Goal: Information Seeking & Learning: Learn about a topic

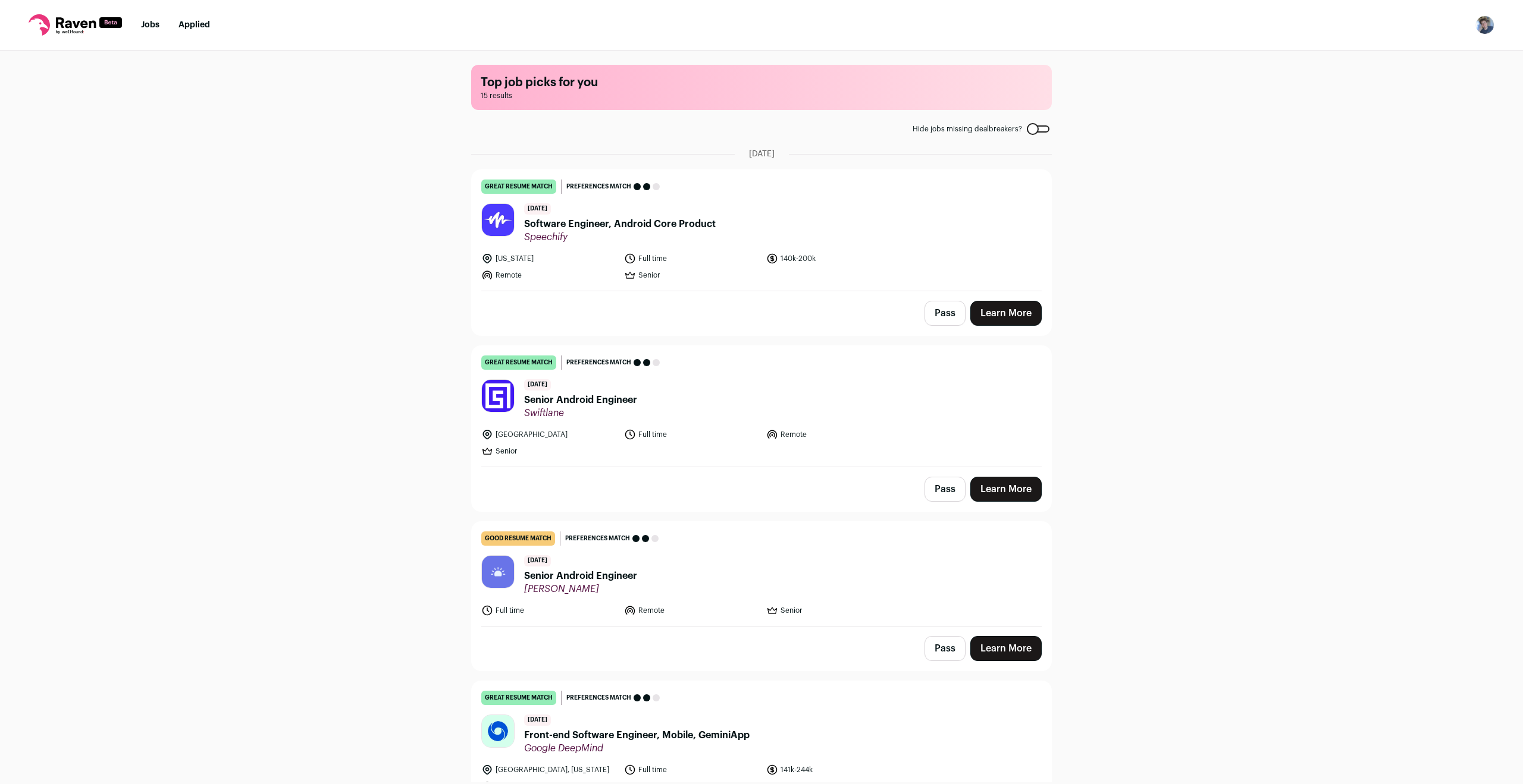
click at [611, 223] on span "Software Engineer, Android Core Product" at bounding box center [619, 224] width 191 height 14
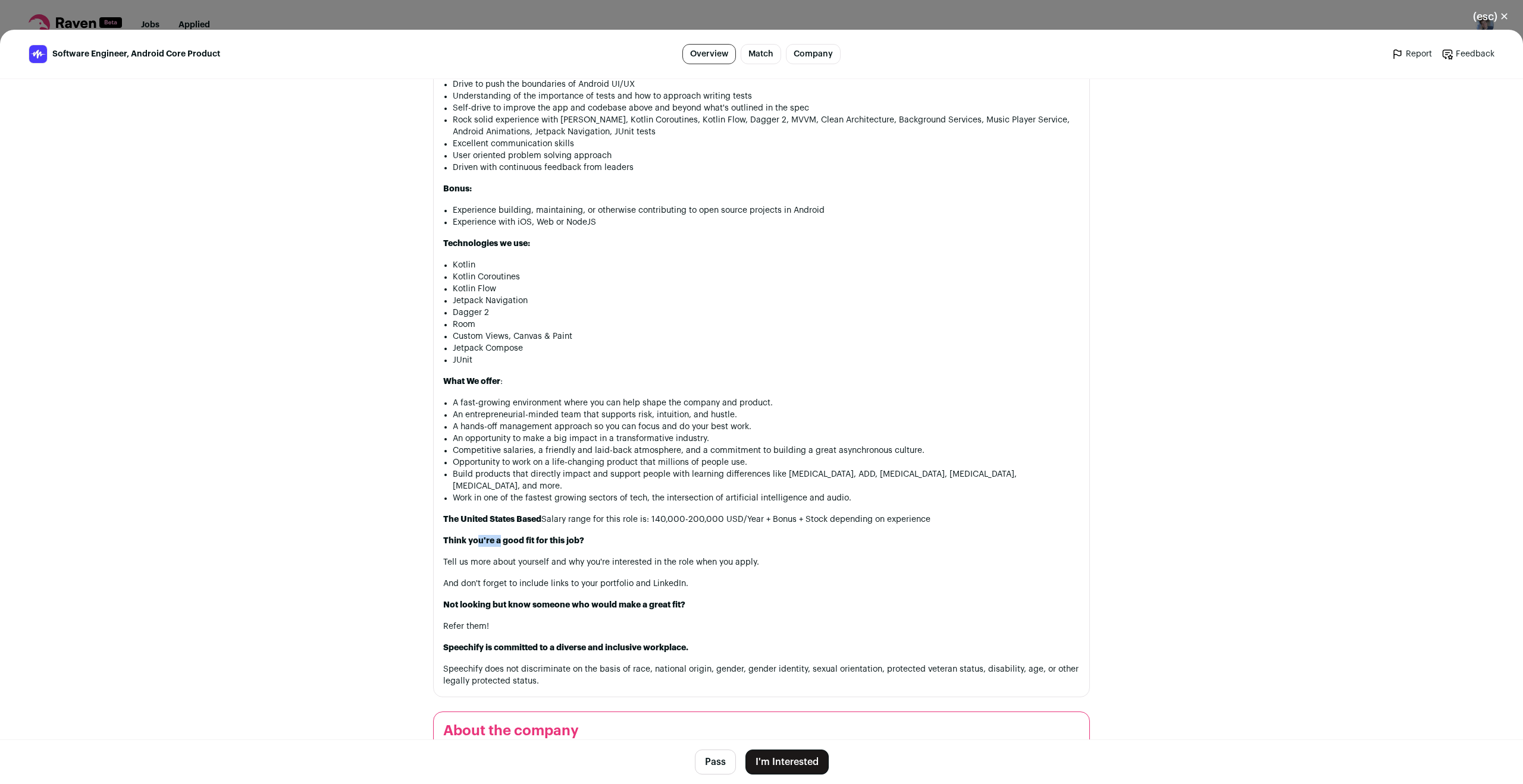
scroll to position [1057, 0]
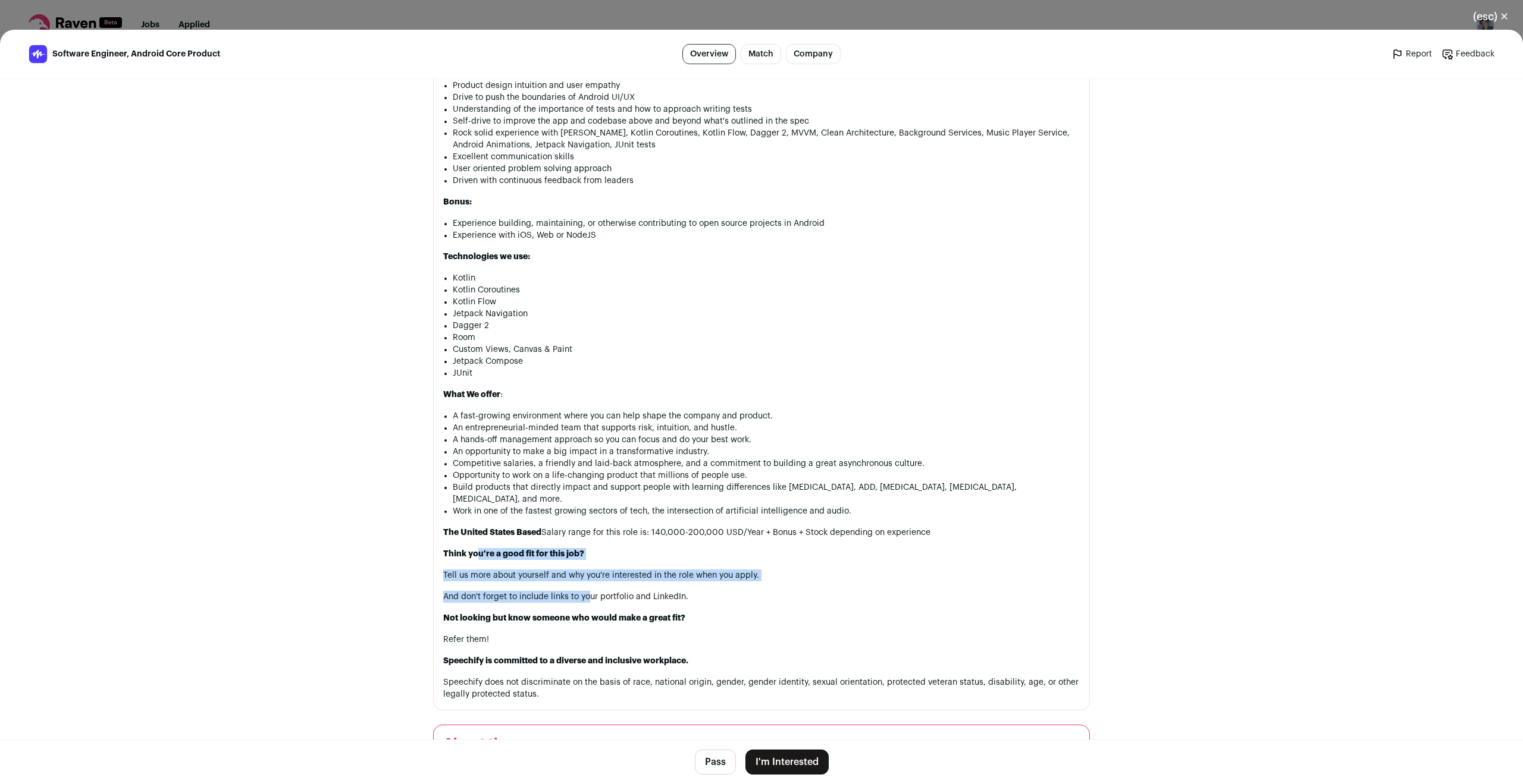
drag, startPoint x: 481, startPoint y: 544, endPoint x: 587, endPoint y: 589, distance: 115.2
click at [587, 589] on div "The mission of Speechify is to make sure that reading is never a barrier to lea…" at bounding box center [761, 165] width 636 height 1070
click at [597, 591] on p "And don't forget to include links to your portfolio and LinkedIn." at bounding box center [761, 597] width 636 height 12
drag, startPoint x: 676, startPoint y: 586, endPoint x: 470, endPoint y: 559, distance: 207.8
click at [470, 559] on div "The mission of Speechify is to make sure that reading is never a barrier to lea…" at bounding box center [761, 165] width 636 height 1070
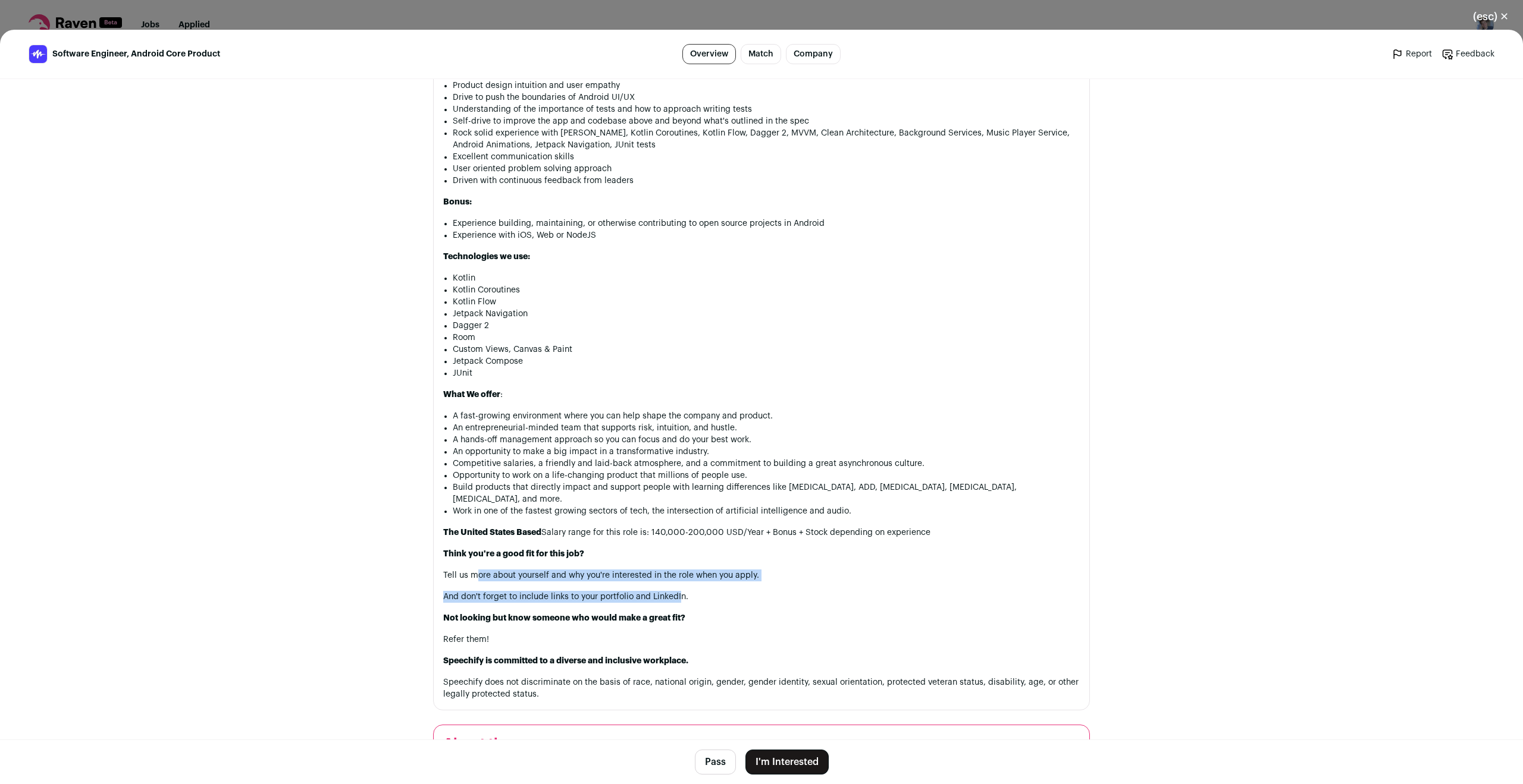
click at [470, 569] on p "Tell us more about yourself and why you're interested in the role when you appl…" at bounding box center [761, 575] width 636 height 12
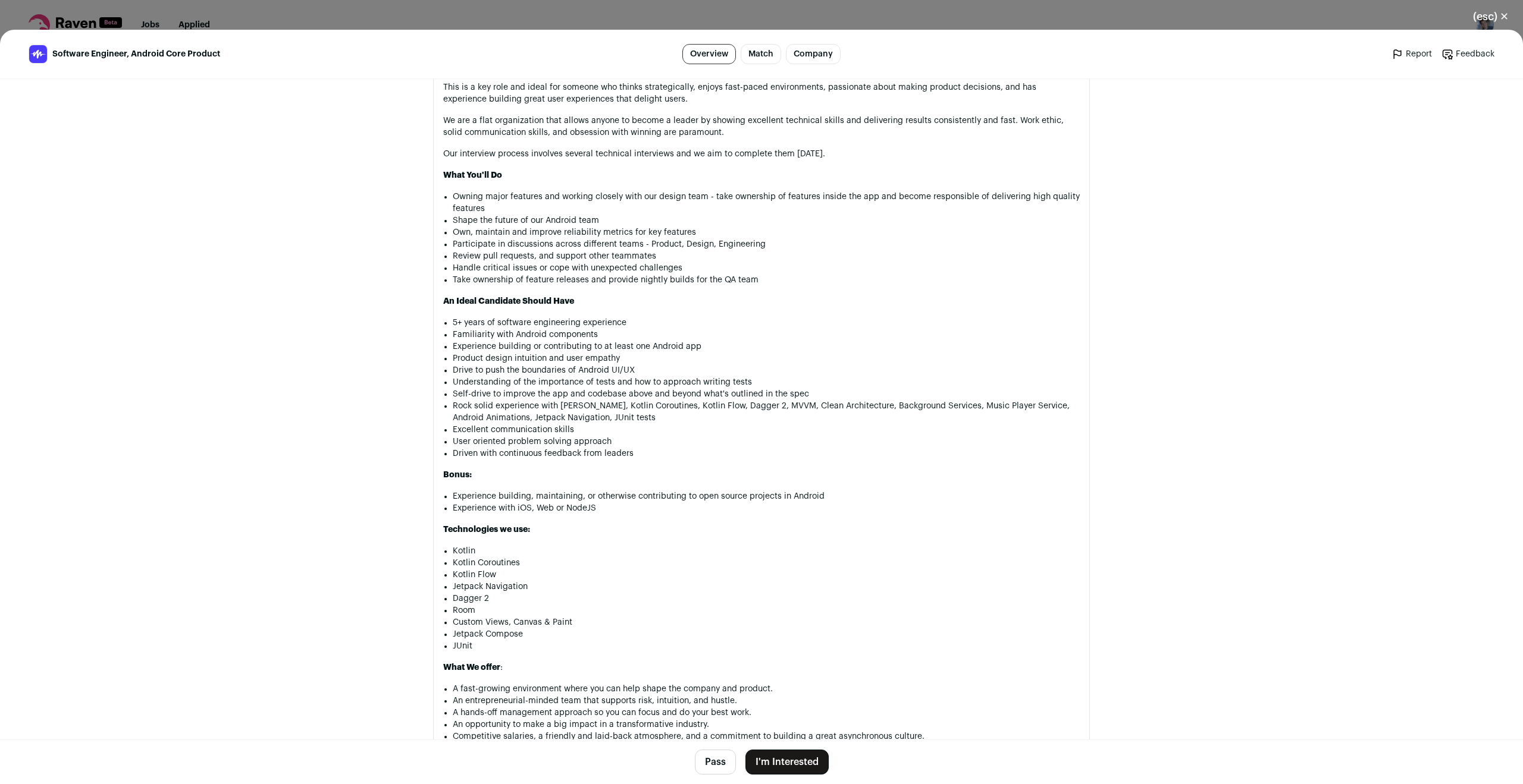
scroll to position [785, 0]
click at [532, 16] on div "(esc) ✕ Software Engineer, Android Core Product Overview Match Company Report F…" at bounding box center [761, 392] width 1523 height 784
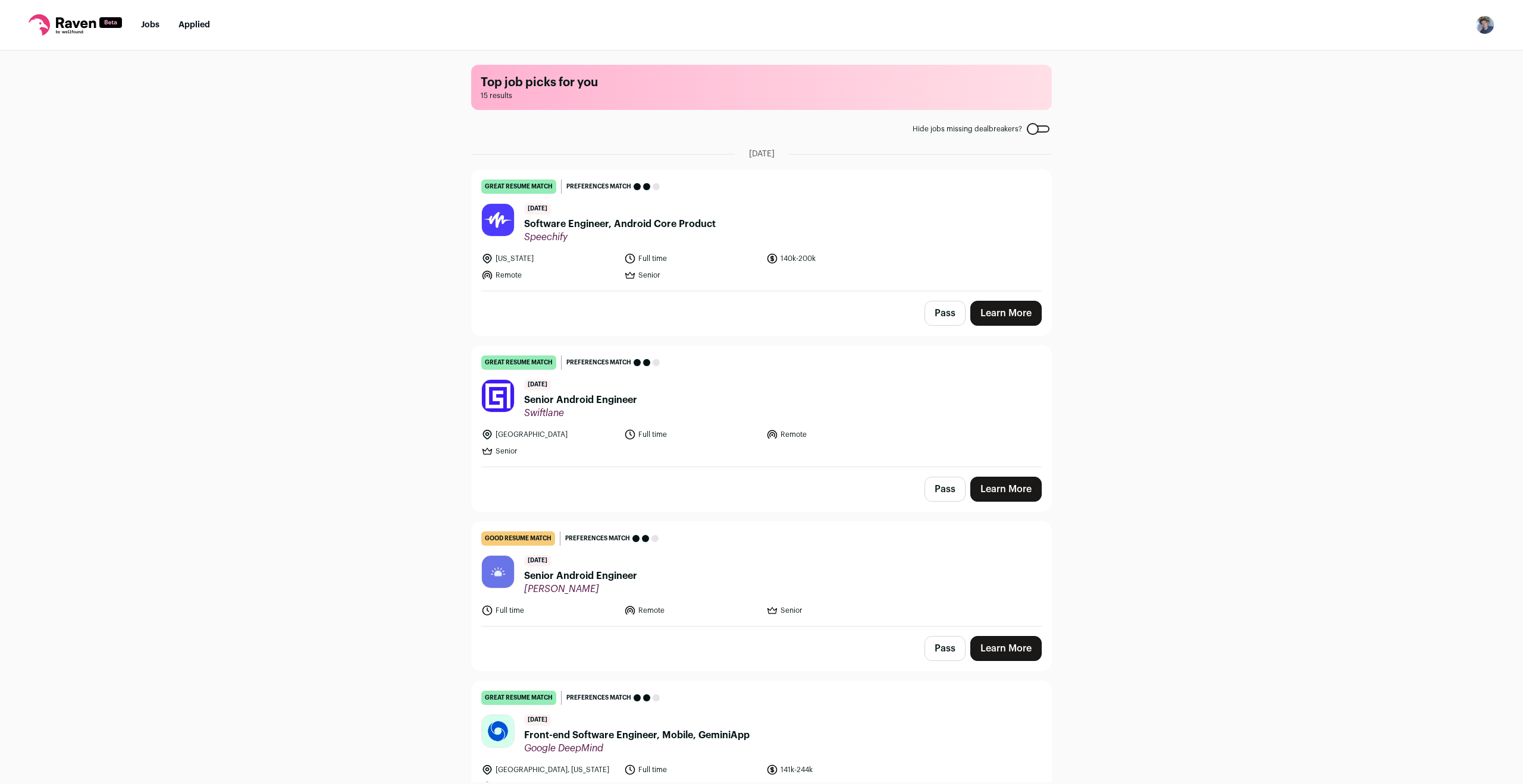
click at [214, 22] on nav "Jobs Applied Settings Notifications Preferences Resume FAQs Logout" at bounding box center [761, 25] width 1523 height 50
click at [201, 22] on link "Applied" at bounding box center [194, 25] width 31 height 9
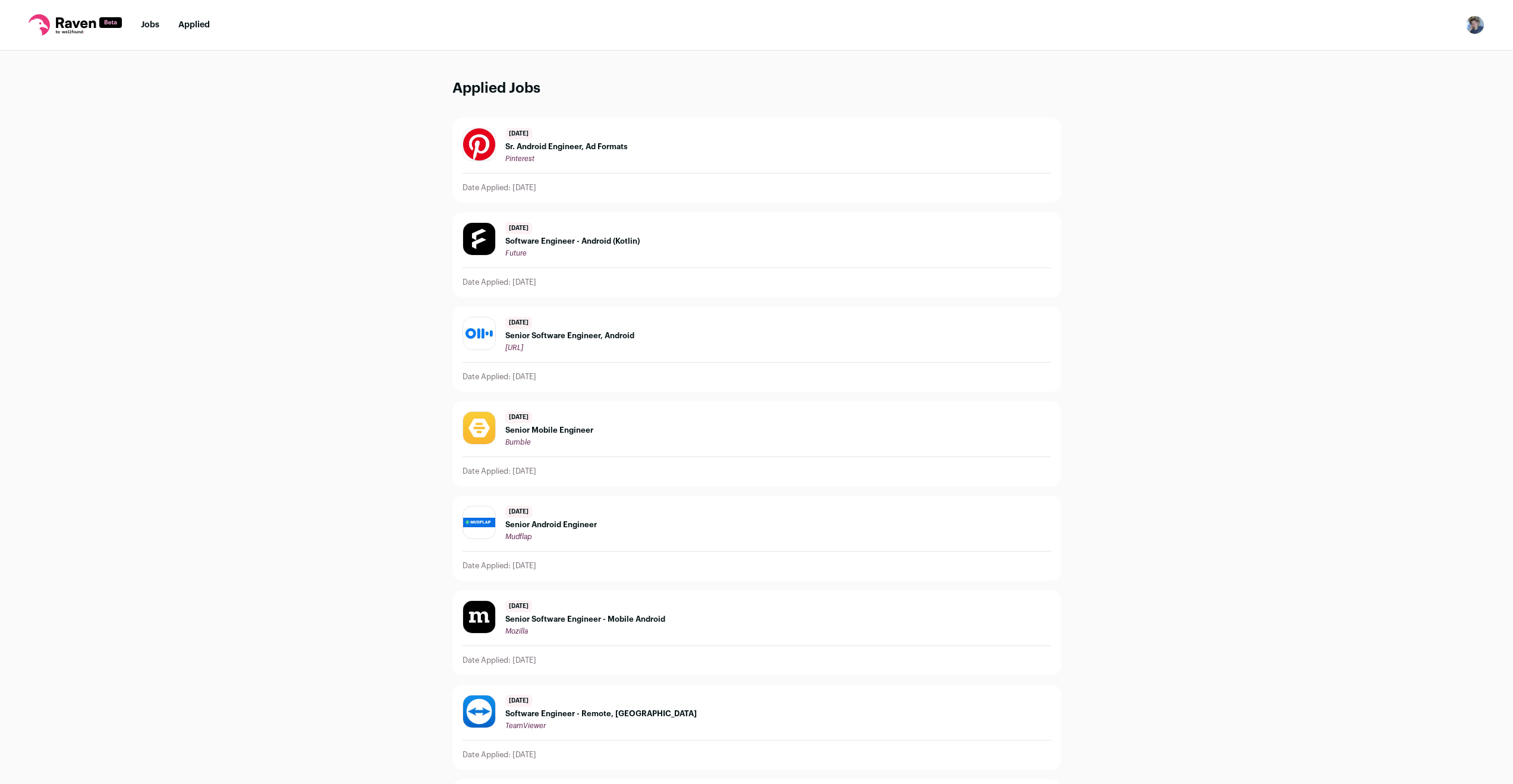
click at [615, 344] on div "[URL]" at bounding box center [570, 347] width 129 height 10
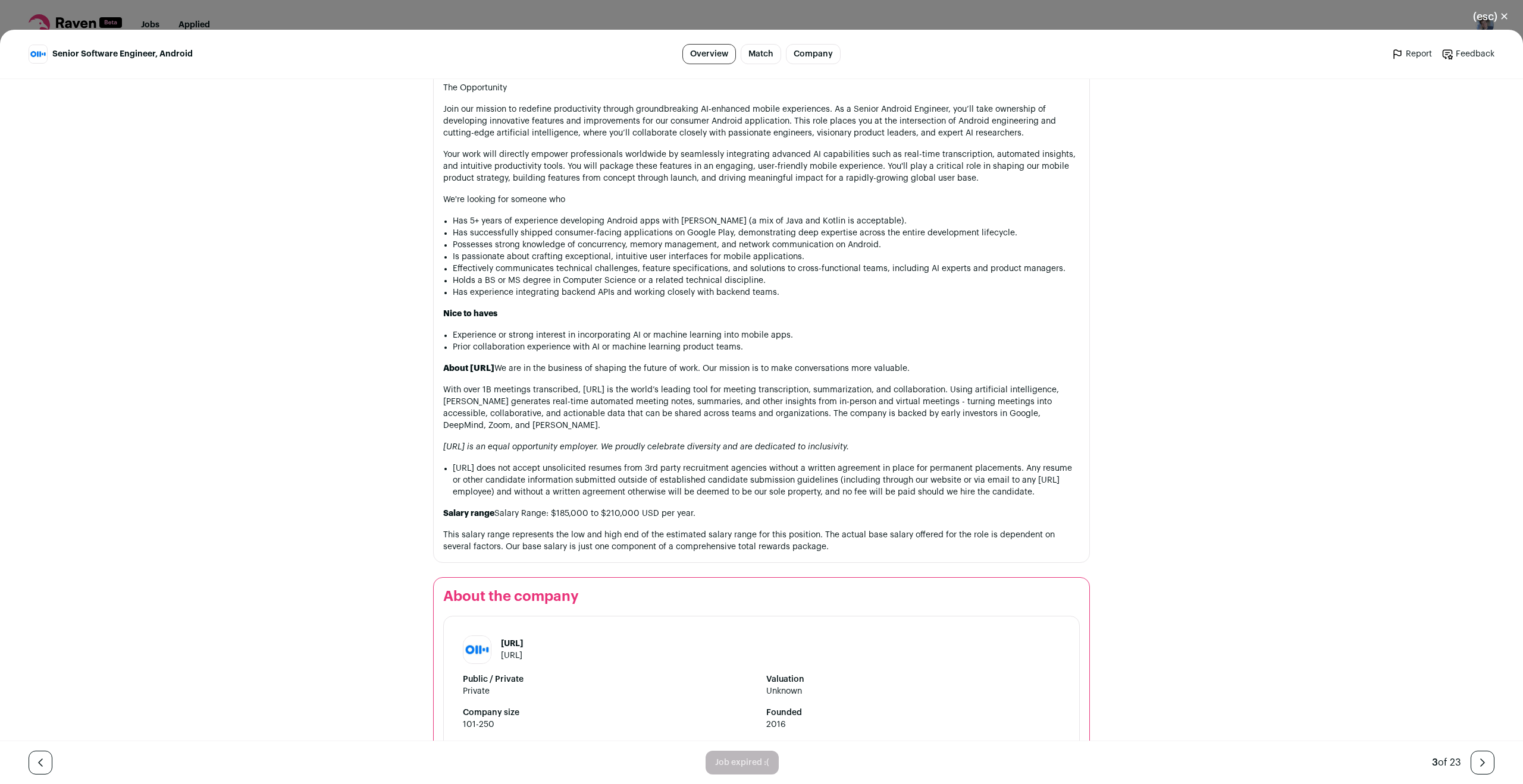
scroll to position [571, 0]
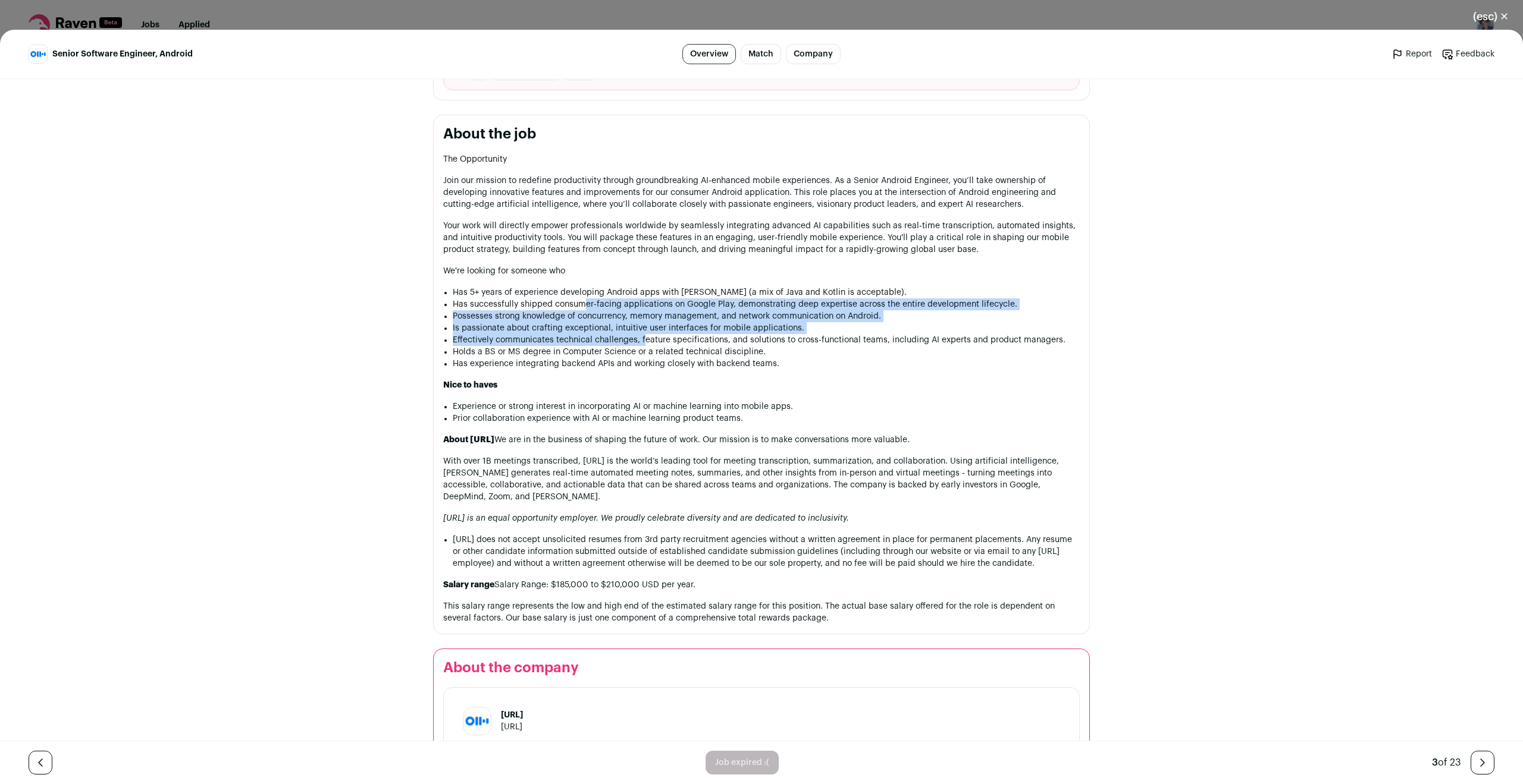
drag, startPoint x: 578, startPoint y: 300, endPoint x: 638, endPoint y: 334, distance: 69.0
click at [638, 334] on ul "Has 5+ years of experience developing Android apps with [PERSON_NAME] (a mix of…" at bounding box center [766, 328] width 627 height 83
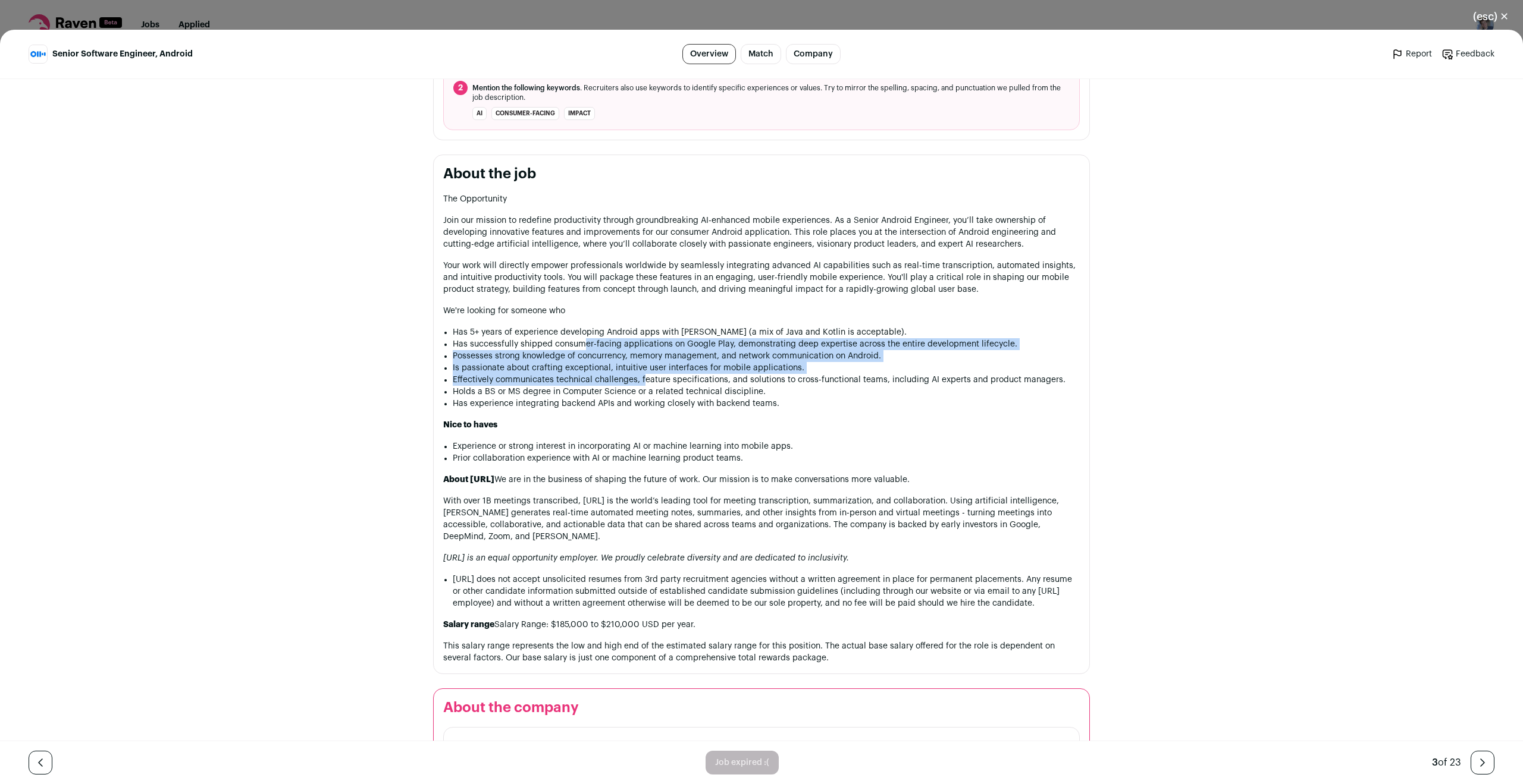
scroll to position [499, 0]
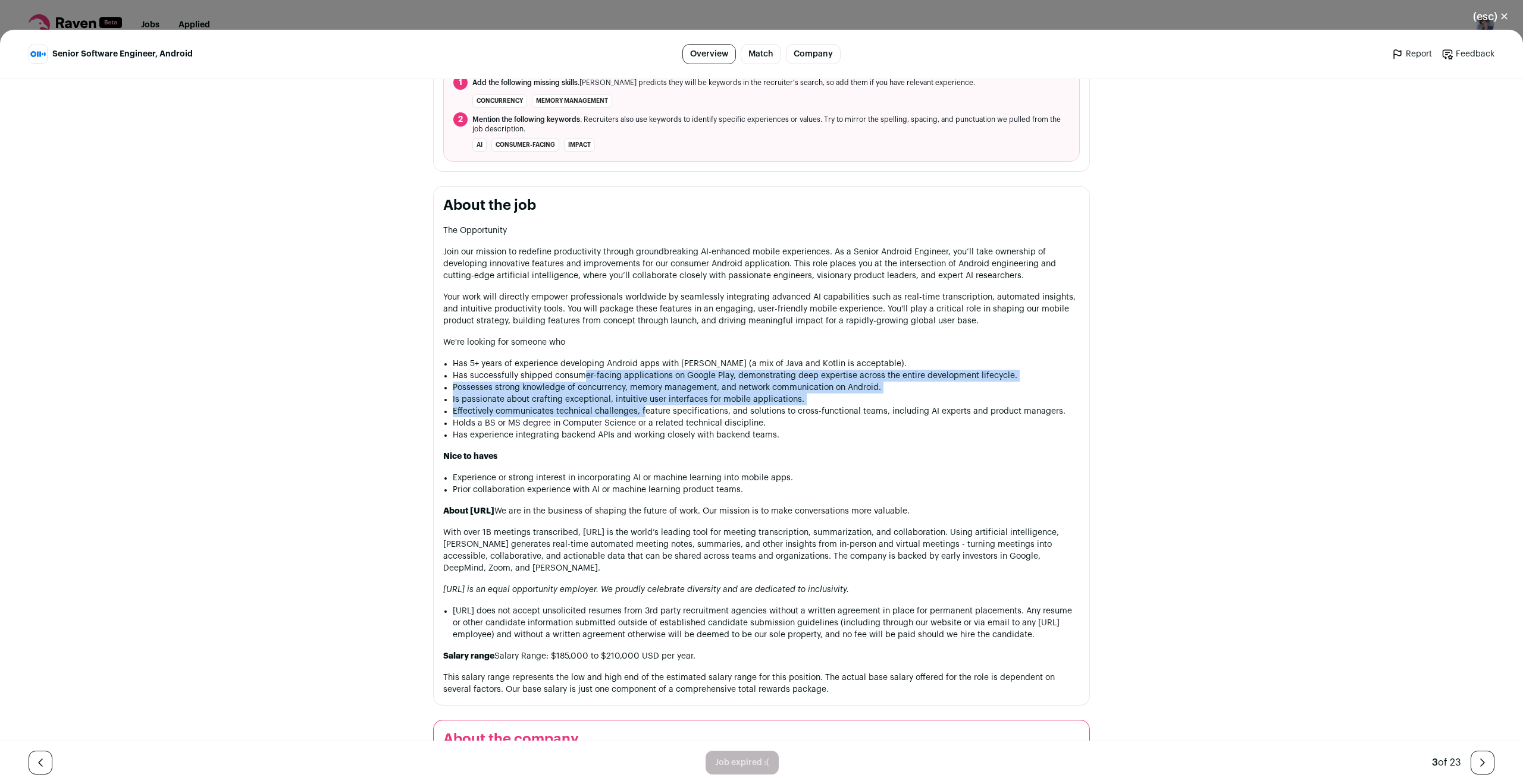
click at [1132, 392] on div "Senior Software Engineer, Android Overview Match Company Report Feedback Report…" at bounding box center [761, 407] width 1523 height 755
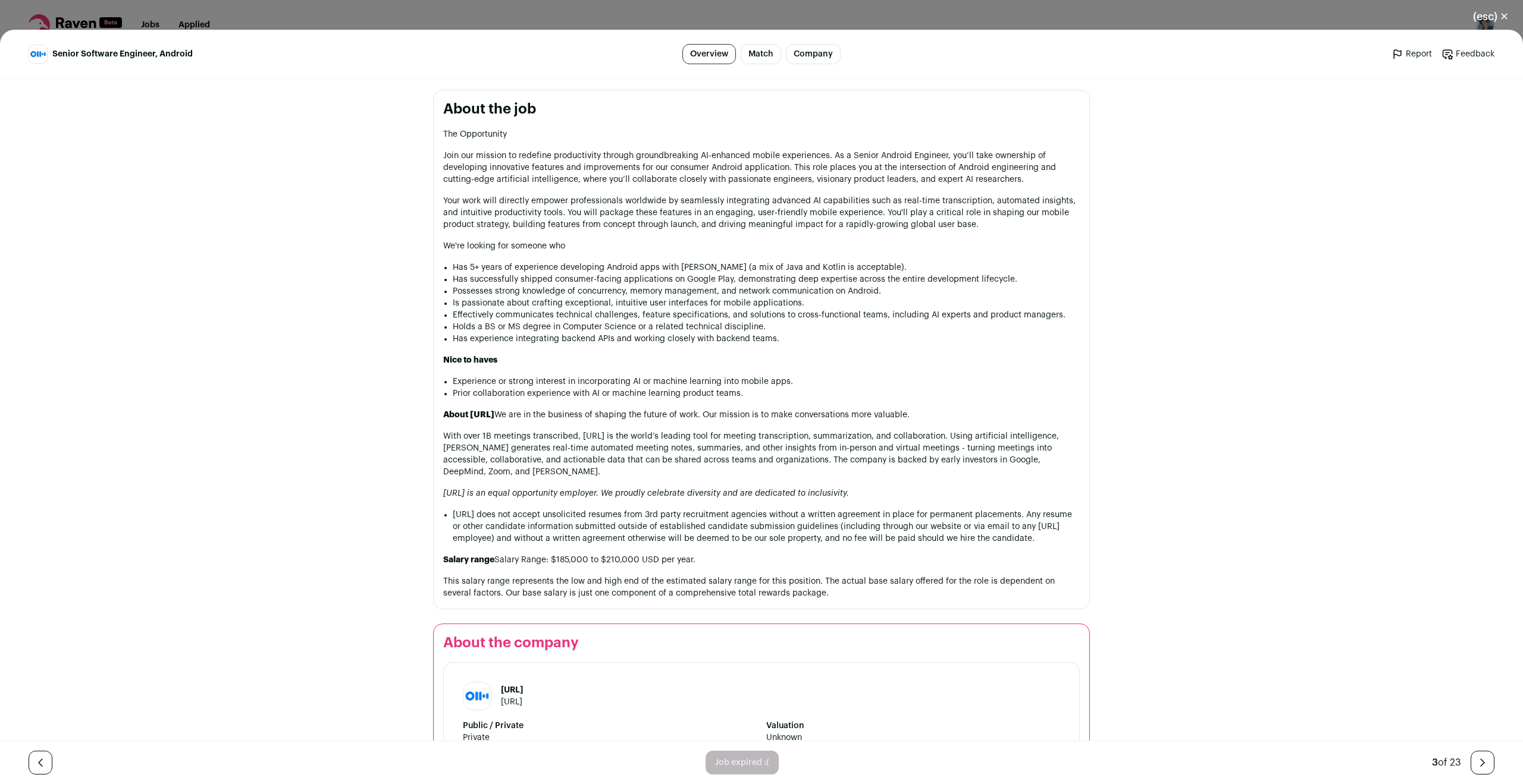
scroll to position [571, 0]
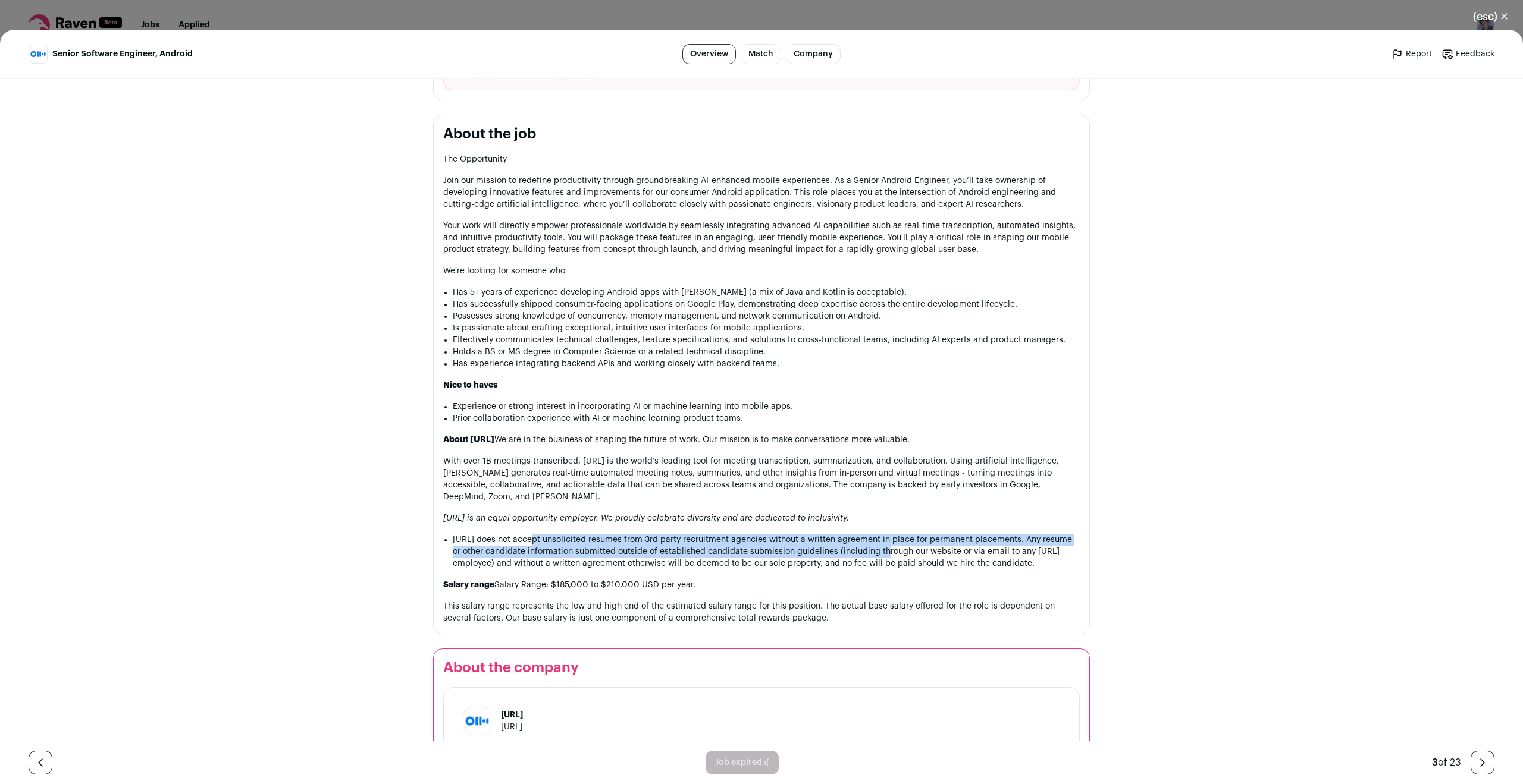
drag, startPoint x: 519, startPoint y: 524, endPoint x: 869, endPoint y: 541, distance: 350.4
click at [869, 541] on li "[URL] does not accept unsolicited resumes from 3rd party recruitment agencies w…" at bounding box center [766, 551] width 627 height 35
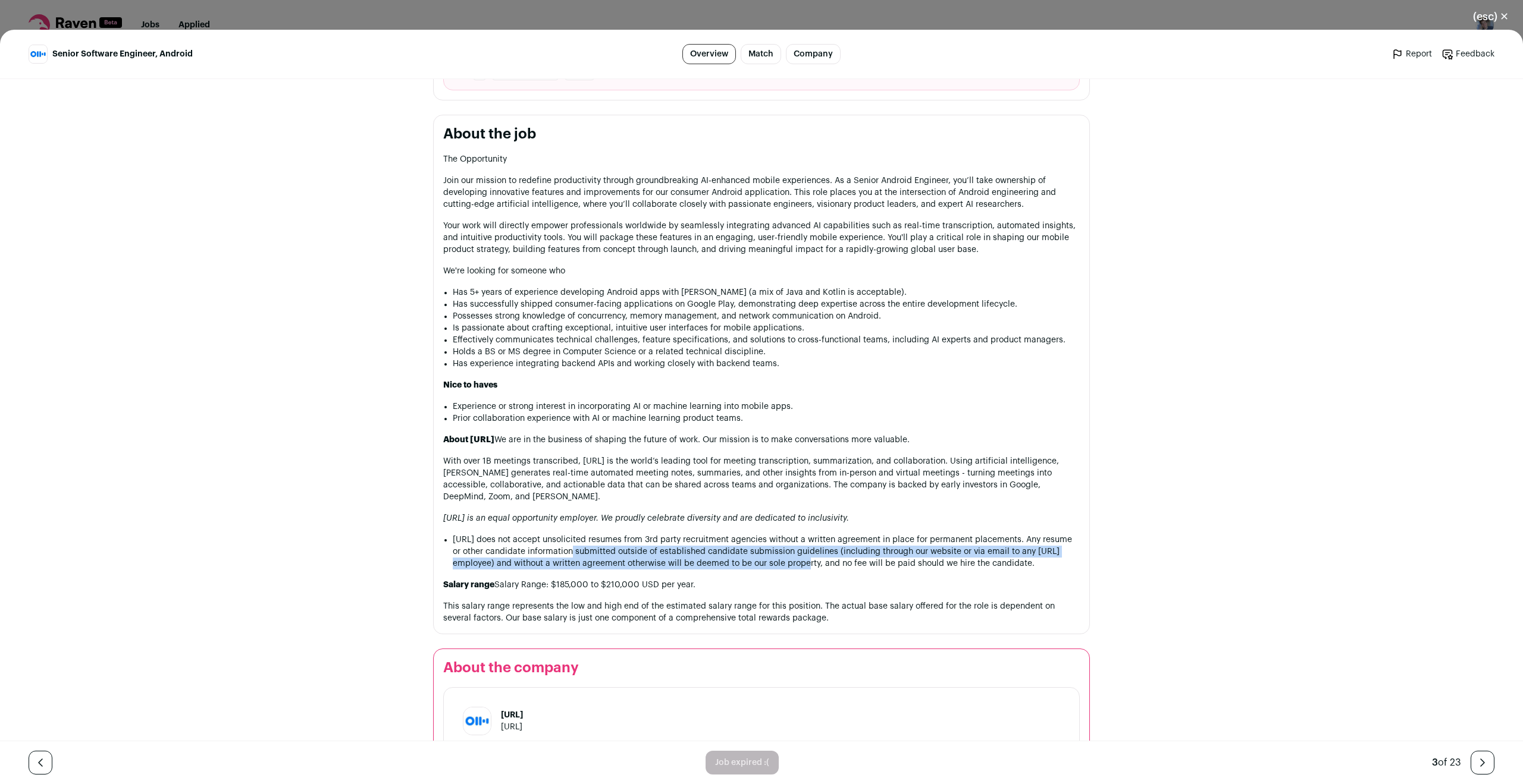
drag, startPoint x: 554, startPoint y: 540, endPoint x: 777, endPoint y: 548, distance: 223.1
click at [777, 548] on li "[URL] does not accept unsolicited resumes from 3rd party recruitment agencies w…" at bounding box center [766, 551] width 627 height 35
drag, startPoint x: 719, startPoint y: 545, endPoint x: 961, endPoint y: 560, distance: 242.5
click at [961, 560] on div "The Opportunity Join our mission to redefine productivity through groundbreakin…" at bounding box center [761, 389] width 636 height 471
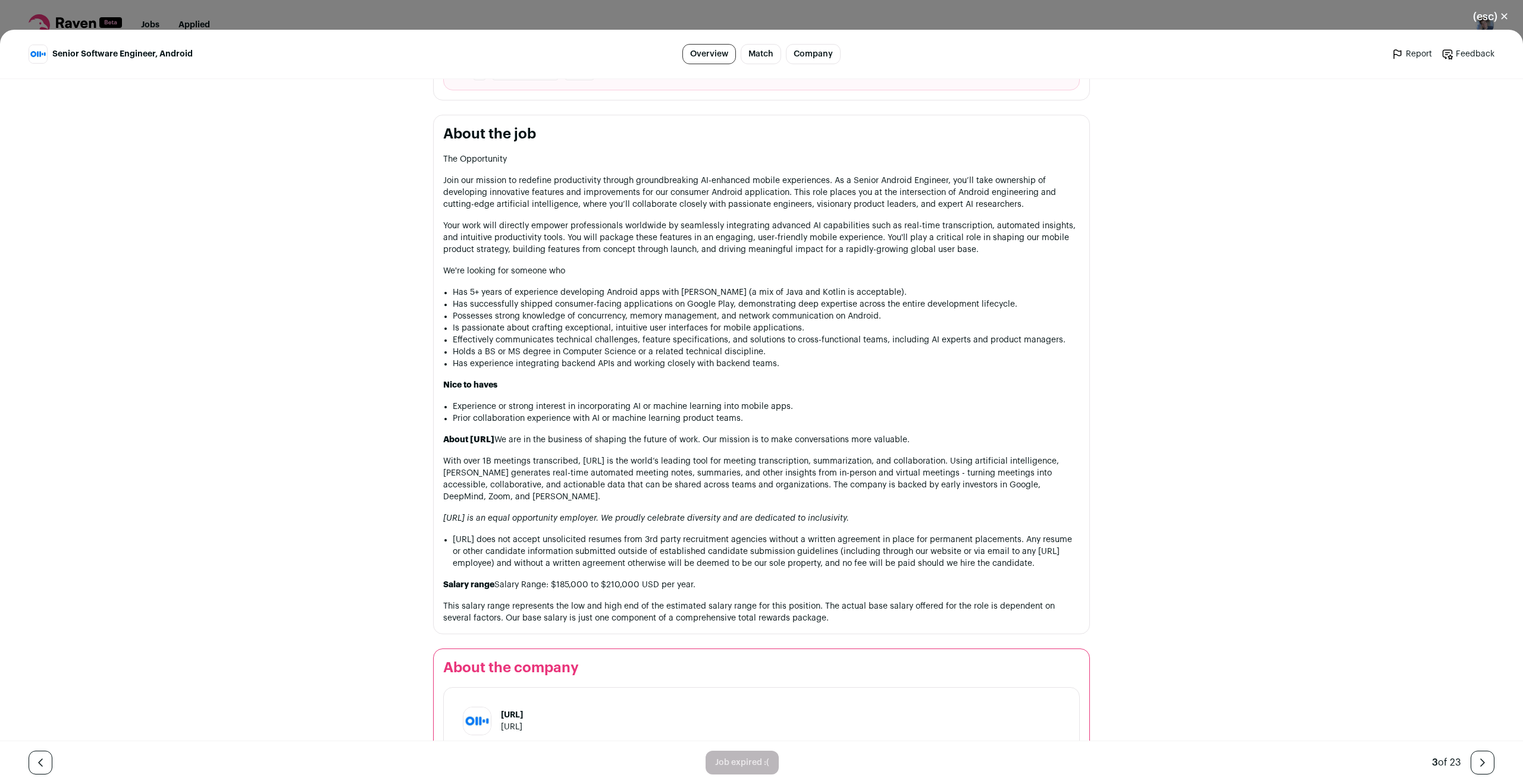
click at [958, 556] on li "[URL] does not accept unsolicited resumes from 3rd party recruitment agencies w…" at bounding box center [766, 551] width 627 height 35
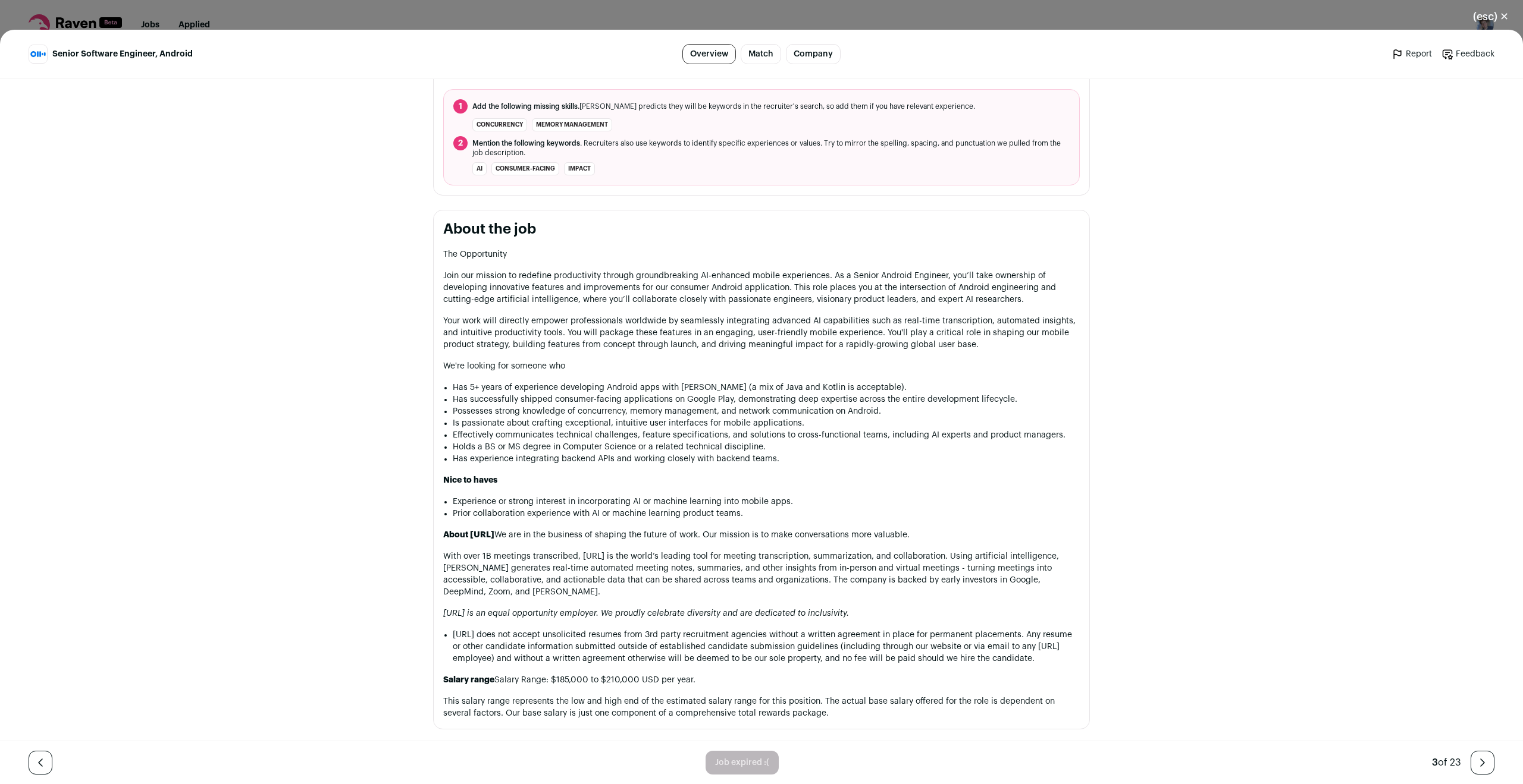
scroll to position [455, 0]
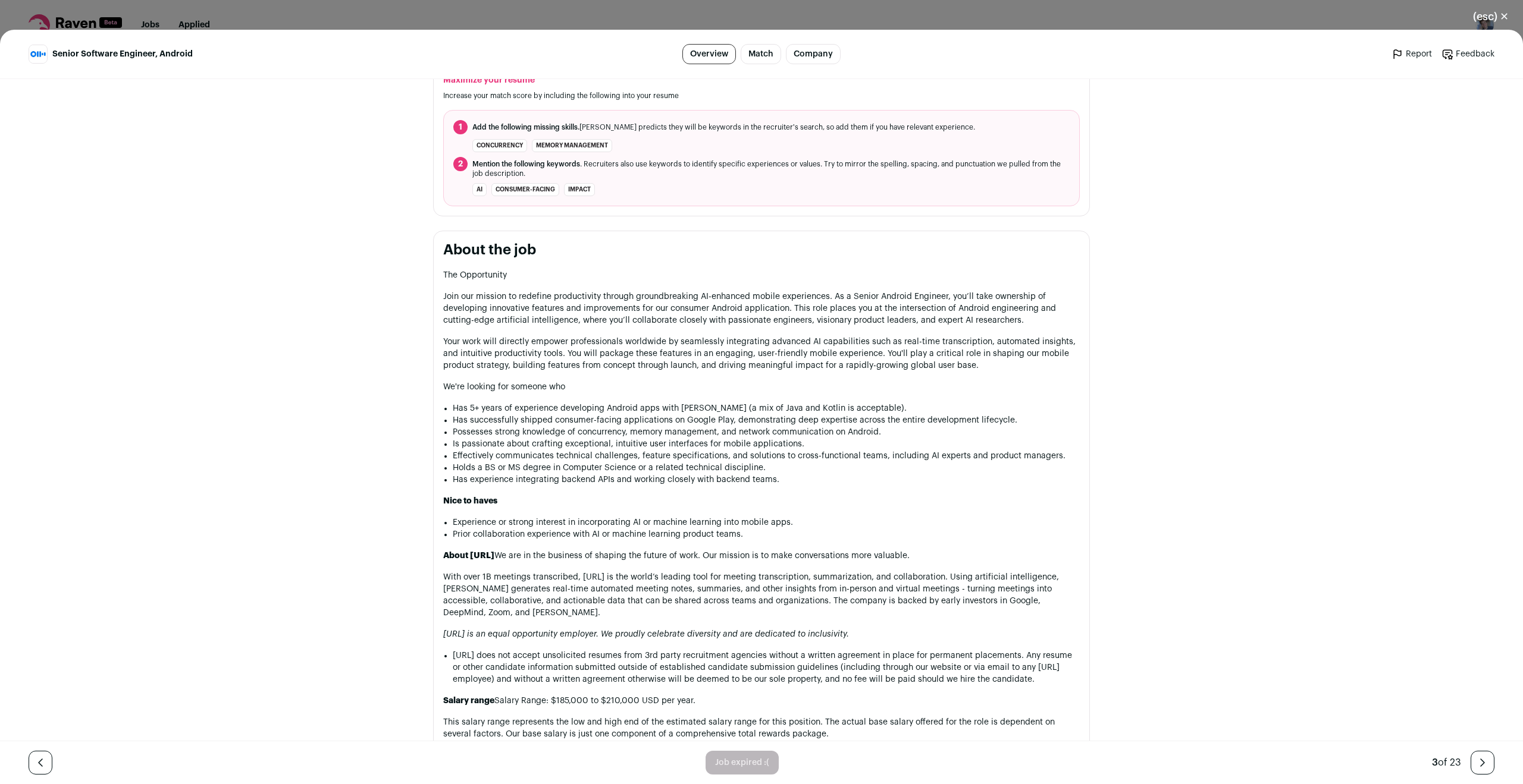
click at [454, 443] on li "Is passionate about crafting exceptional, intuitive user interfaces for mobile …" at bounding box center [766, 444] width 627 height 12
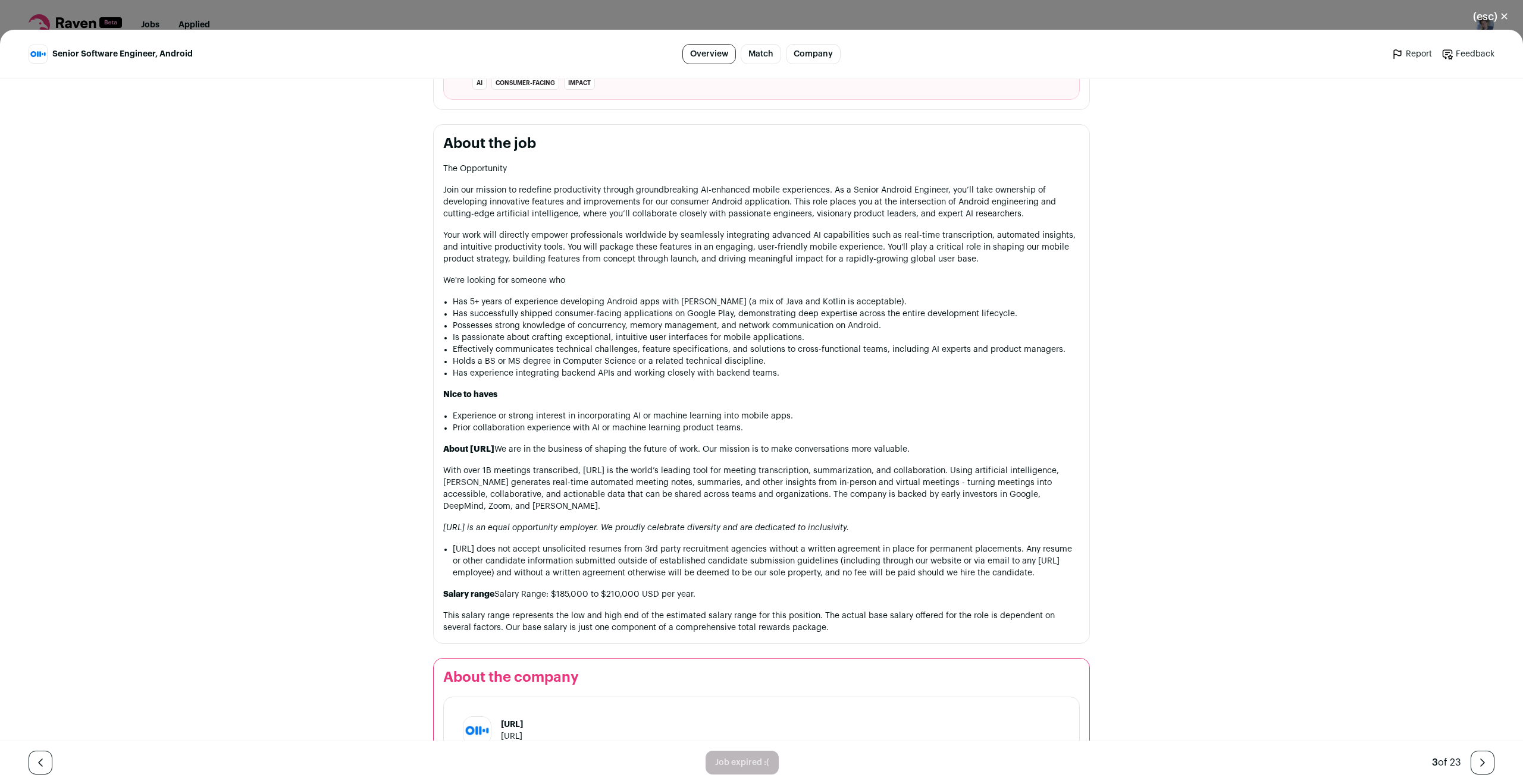
scroll to position [575, 0]
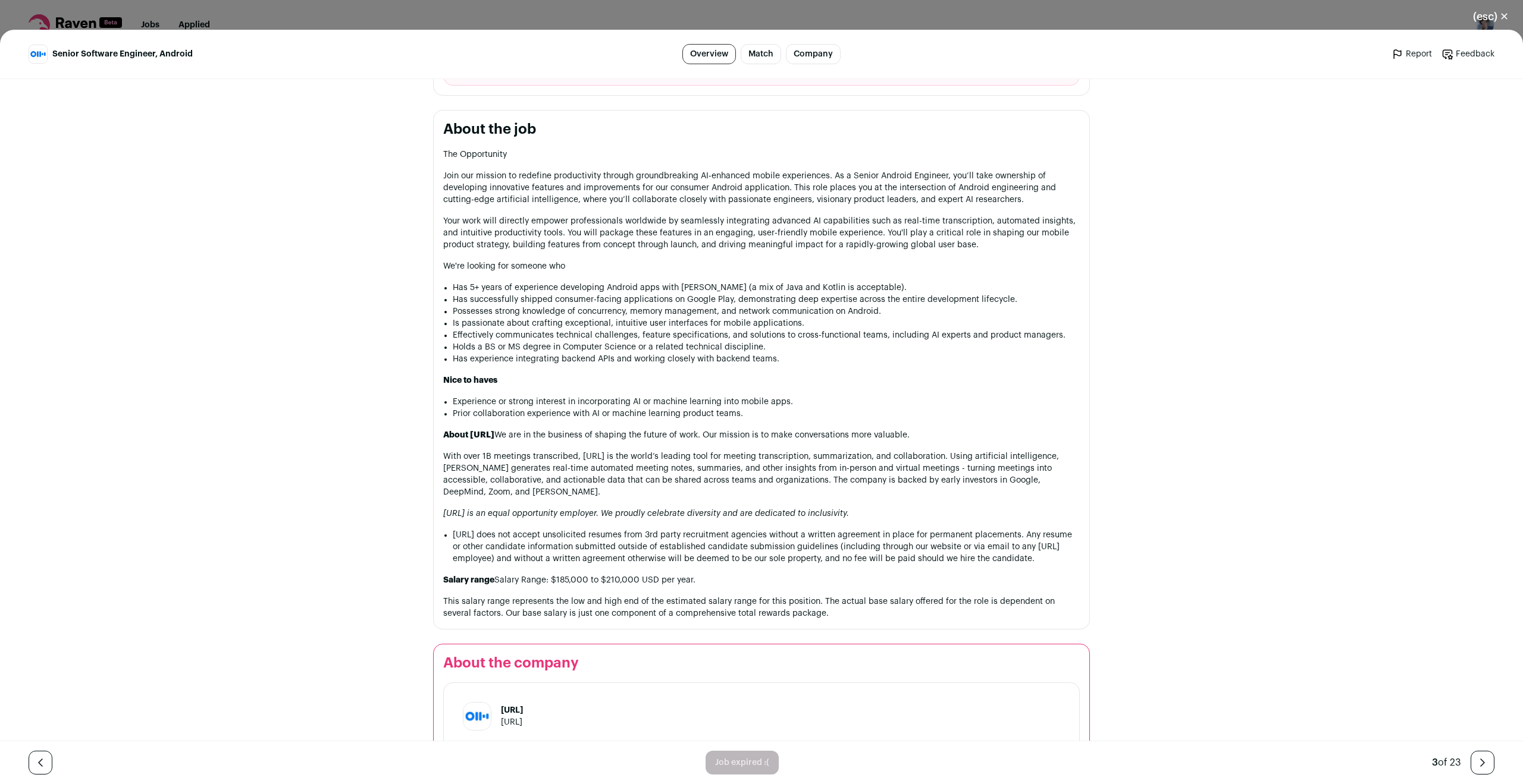
click at [704, 308] on ul "Has 5+ years of experience developing Android apps with [PERSON_NAME] (a mix of…" at bounding box center [766, 324] width 627 height 83
click at [704, 308] on li "Possesses strong knowledge of concurrency, memory management, and network commu…" at bounding box center [766, 312] width 627 height 12
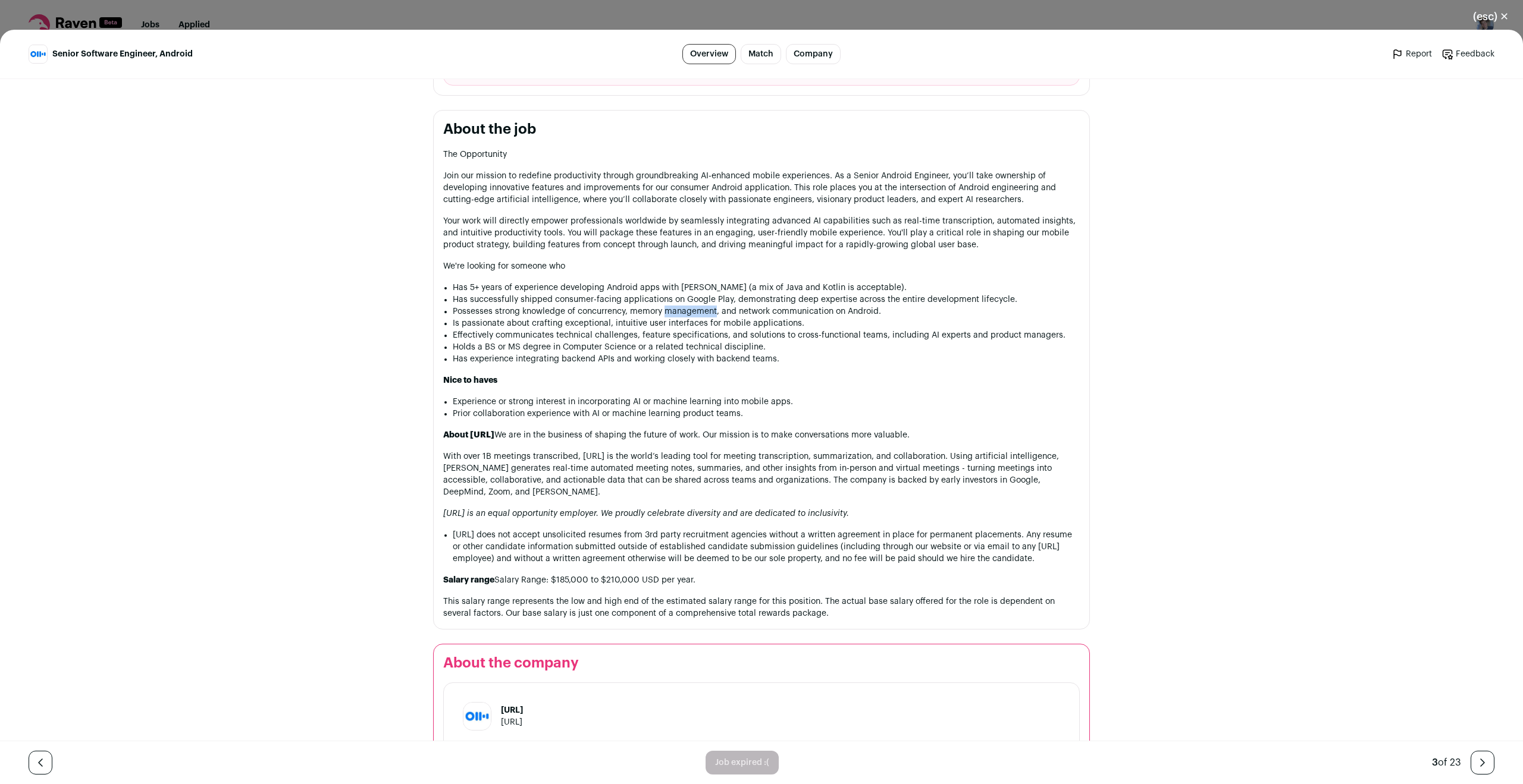
click at [704, 308] on li "Possesses strong knowledge of concurrency, memory management, and network commu…" at bounding box center [766, 312] width 627 height 12
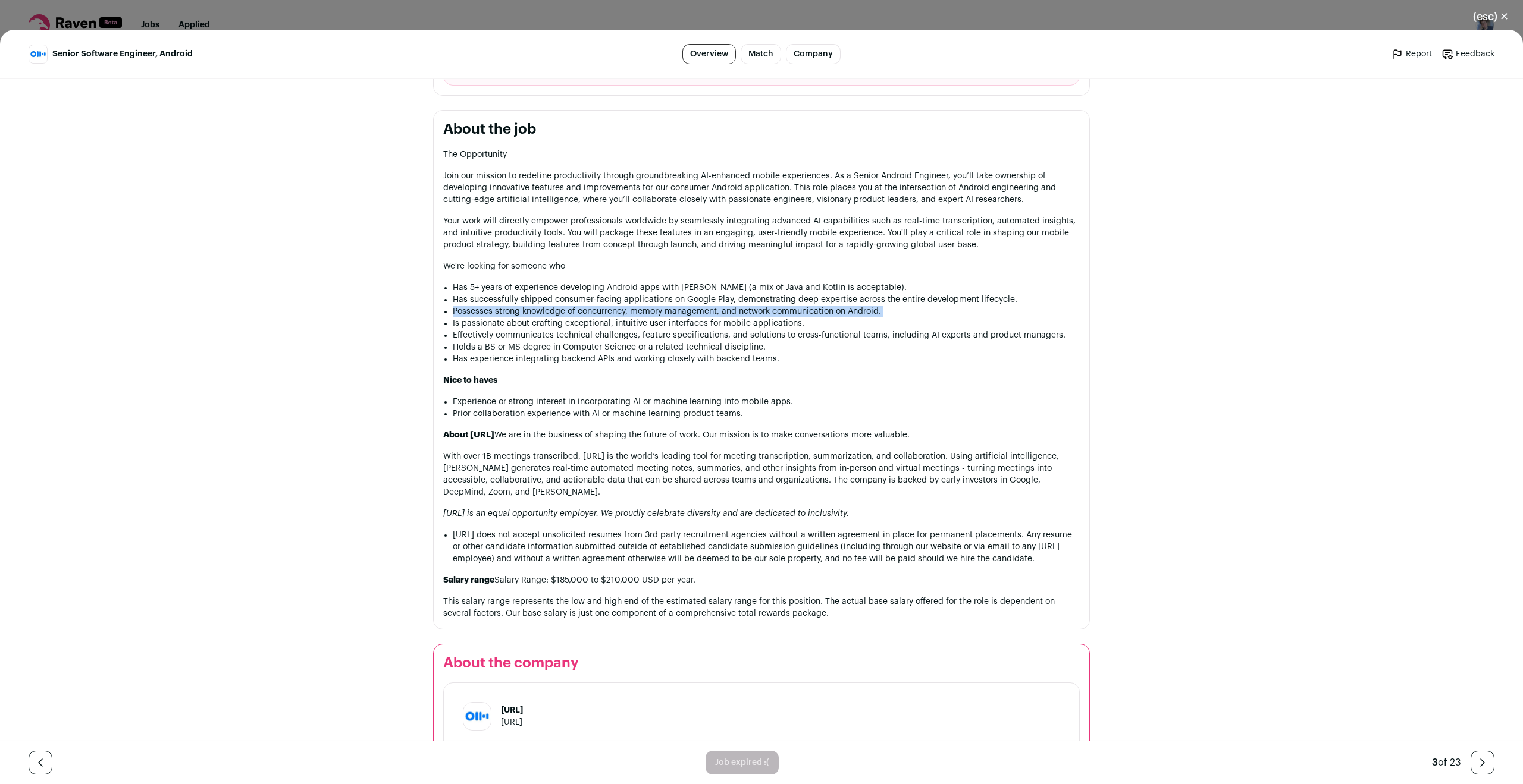
click at [704, 308] on li "Possesses strong knowledge of concurrency, memory management, and network commu…" at bounding box center [766, 312] width 627 height 12
click at [685, 322] on li "Is passionate about crafting exceptional, intuitive user interfaces for mobile …" at bounding box center [766, 324] width 627 height 12
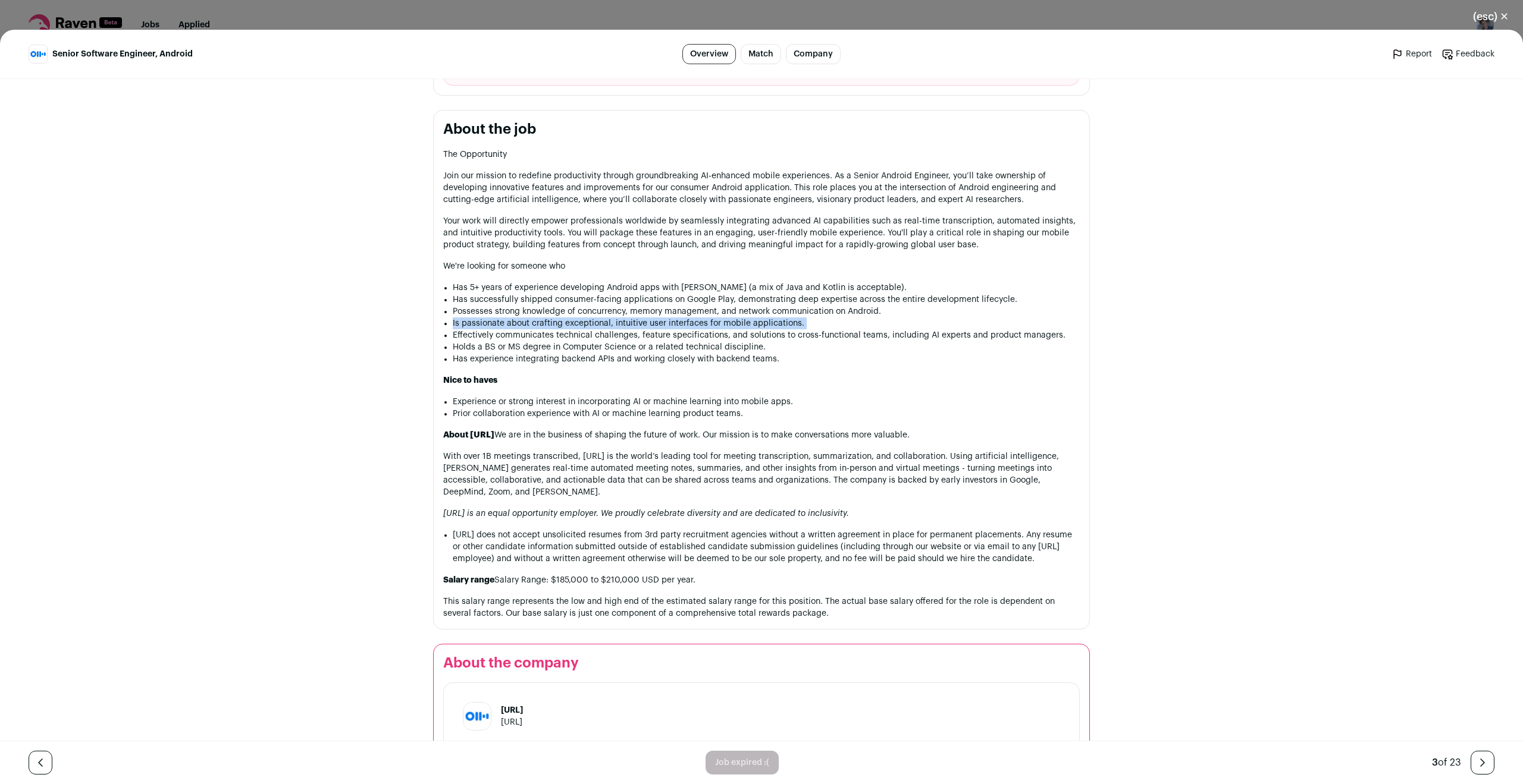
click at [685, 322] on li "Is passionate about crafting exceptional, intuitive user interfaces for mobile …" at bounding box center [766, 324] width 627 height 12
click at [676, 331] on li "Effectively communicates technical challenges, feature specifications, and solu…" at bounding box center [766, 336] width 627 height 12
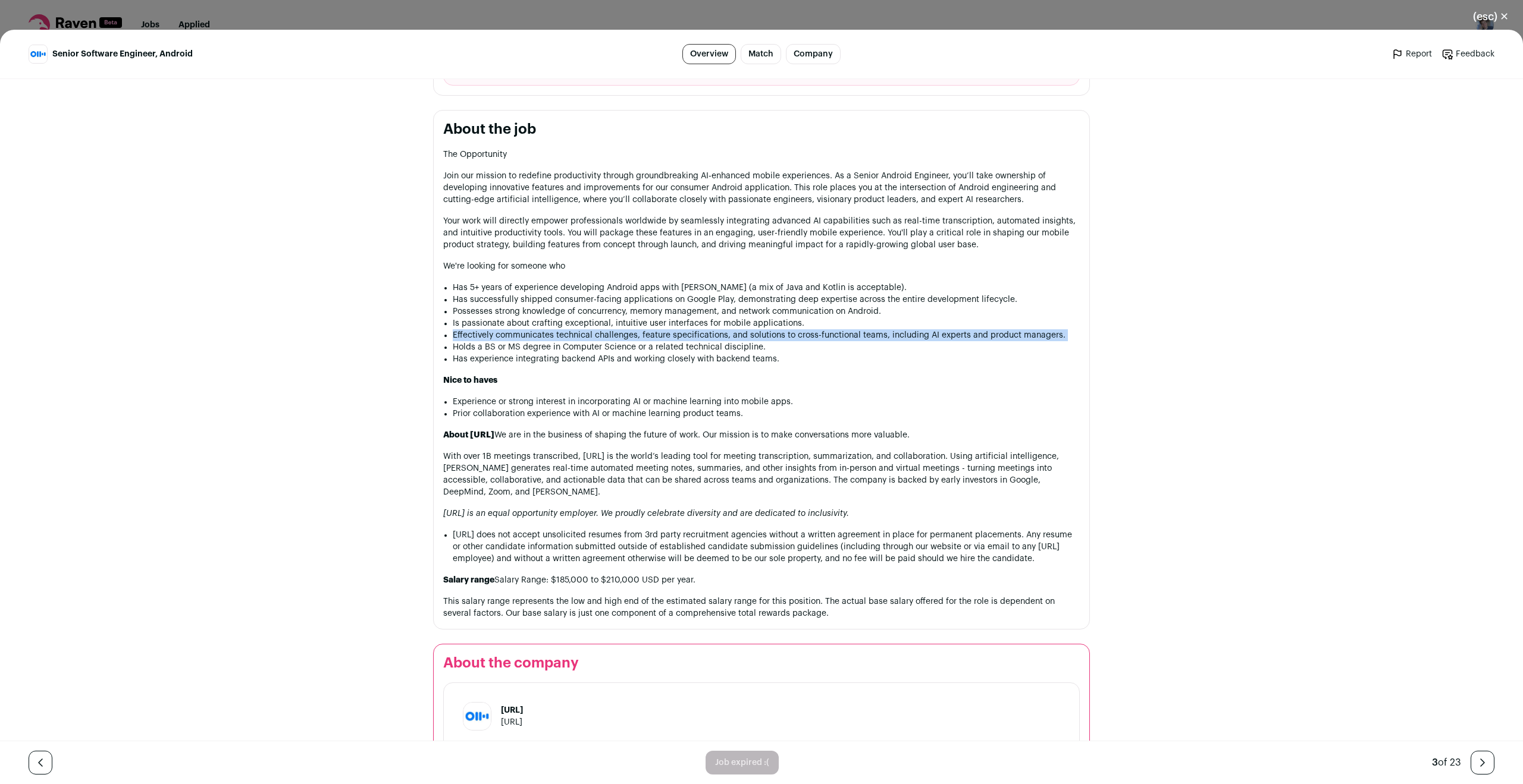
click at [676, 331] on li "Effectively communicates technical challenges, feature specifications, and solu…" at bounding box center [766, 336] width 627 height 12
